Goal: Obtain resource: Download file/media

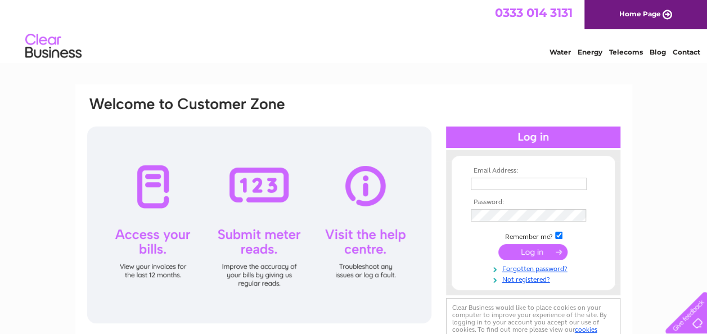
click at [541, 187] on input "text" at bounding box center [528, 184] width 116 height 12
type input "cbtmc@btconnect.com"
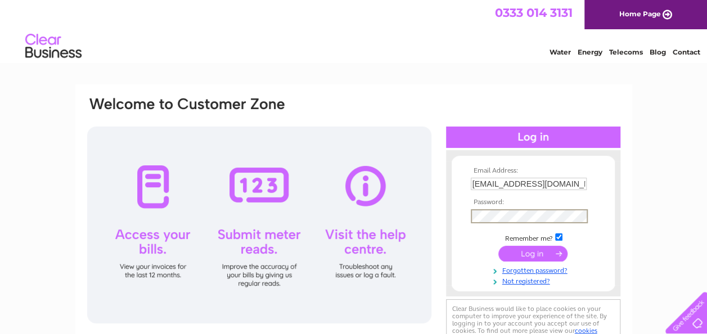
click at [442, 221] on div "Email Address: cbtmc@btconnect.com Password:" at bounding box center [353, 223] width 535 height 255
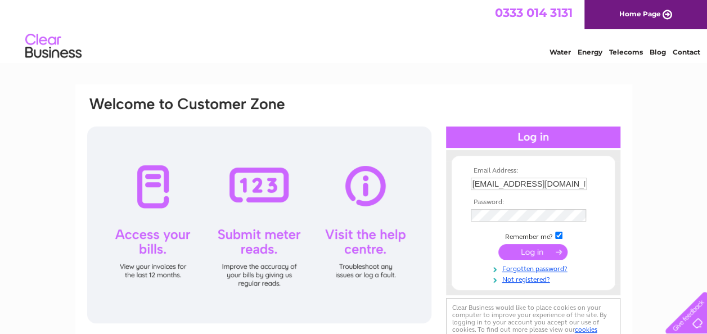
click at [540, 251] on input "submit" at bounding box center [532, 252] width 69 height 16
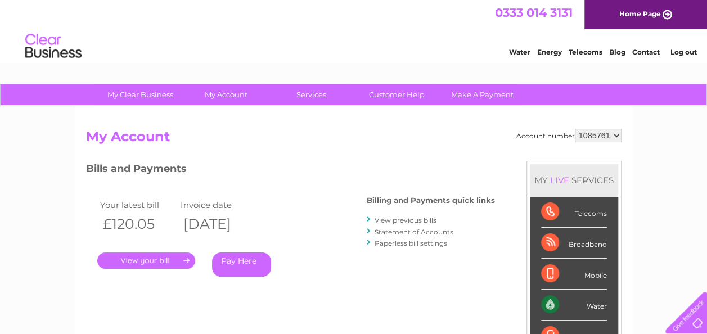
click at [164, 257] on link "." at bounding box center [146, 260] width 98 height 16
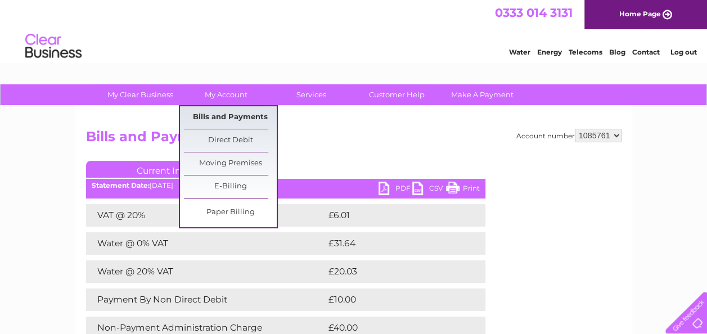
click at [236, 117] on link "Bills and Payments" at bounding box center [230, 117] width 93 height 22
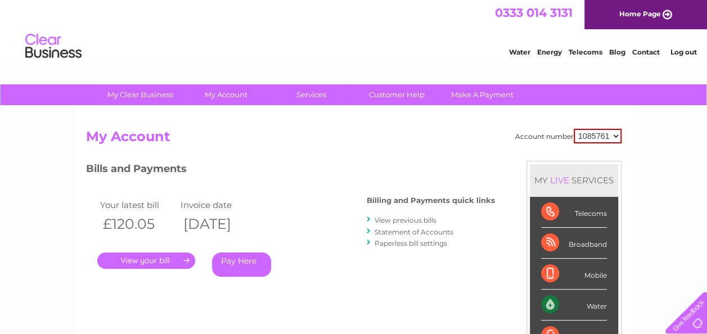
click at [180, 259] on link "." at bounding box center [146, 260] width 98 height 16
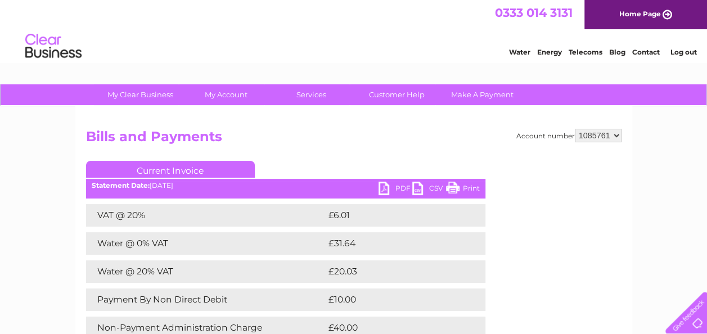
click at [386, 187] on link "PDF" at bounding box center [395, 190] width 34 height 16
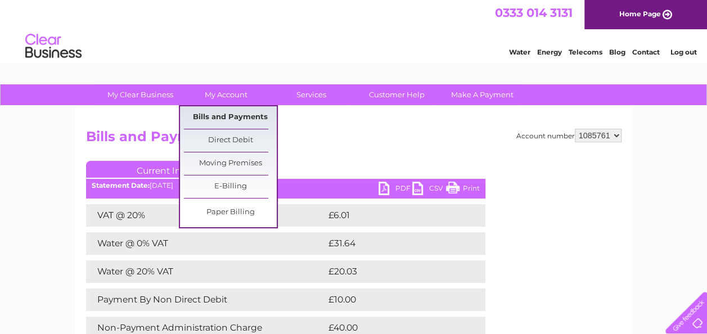
click at [216, 116] on link "Bills and Payments" at bounding box center [230, 117] width 93 height 22
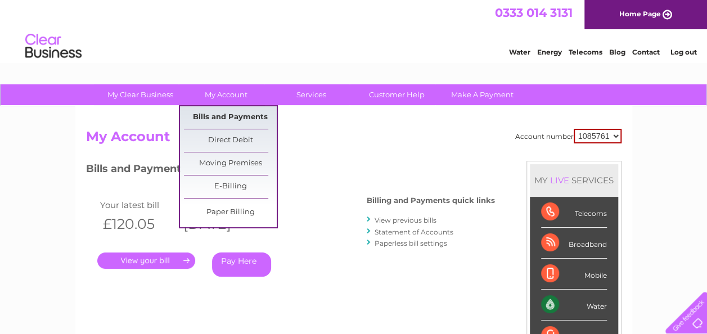
click at [242, 118] on link "Bills and Payments" at bounding box center [230, 117] width 93 height 22
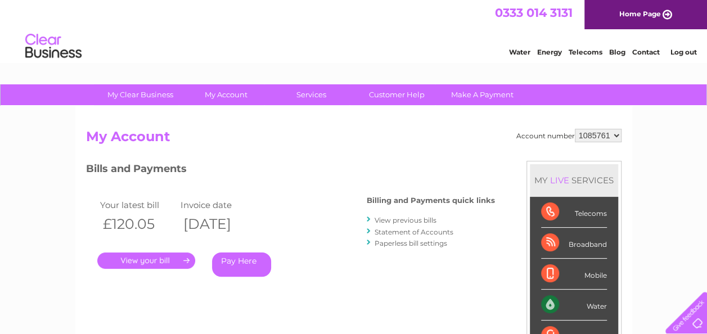
click at [383, 219] on link "View previous bills" at bounding box center [405, 220] width 62 height 8
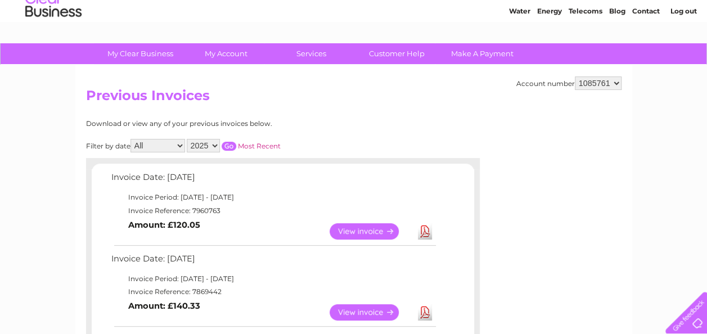
scroll to position [56, 0]
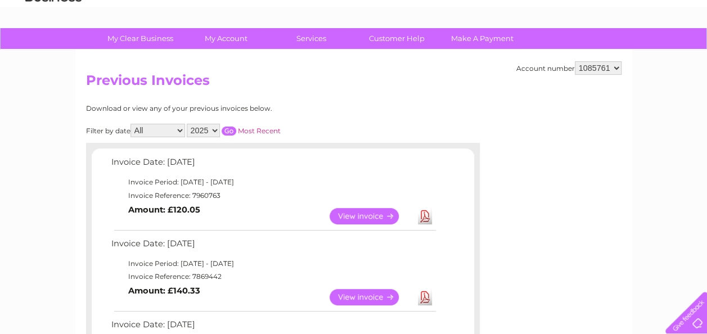
click at [351, 218] on link "View" at bounding box center [370, 216] width 83 height 16
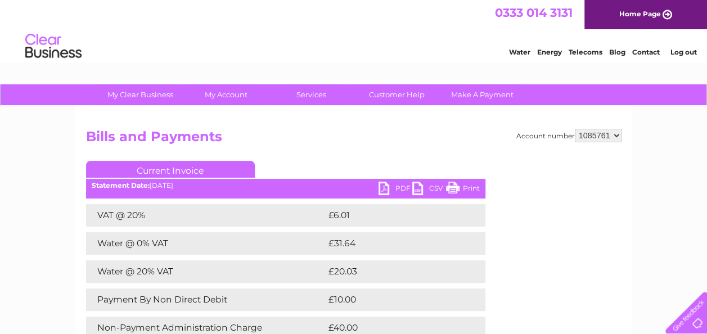
click at [387, 184] on link "PDF" at bounding box center [395, 190] width 34 height 16
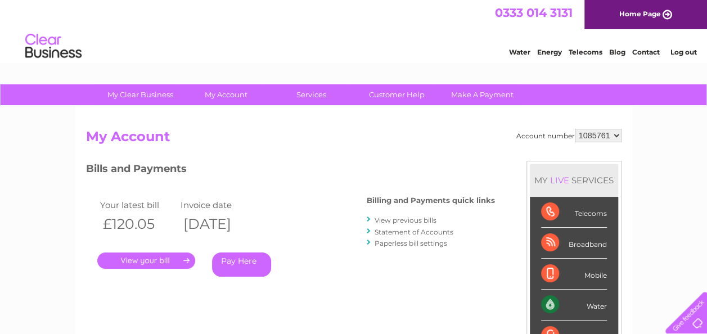
click at [181, 261] on link "." at bounding box center [146, 260] width 98 height 16
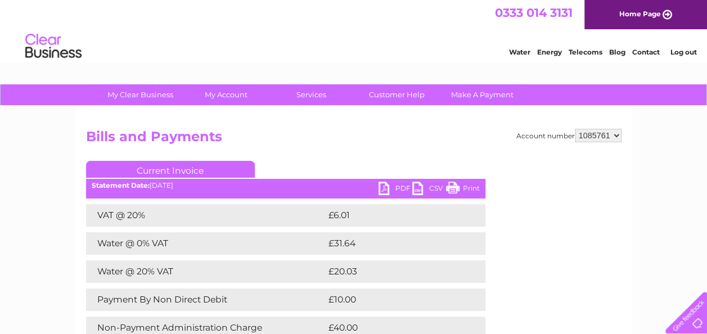
click at [384, 190] on link "PDF" at bounding box center [395, 190] width 34 height 16
